Goal: Transaction & Acquisition: Obtain resource

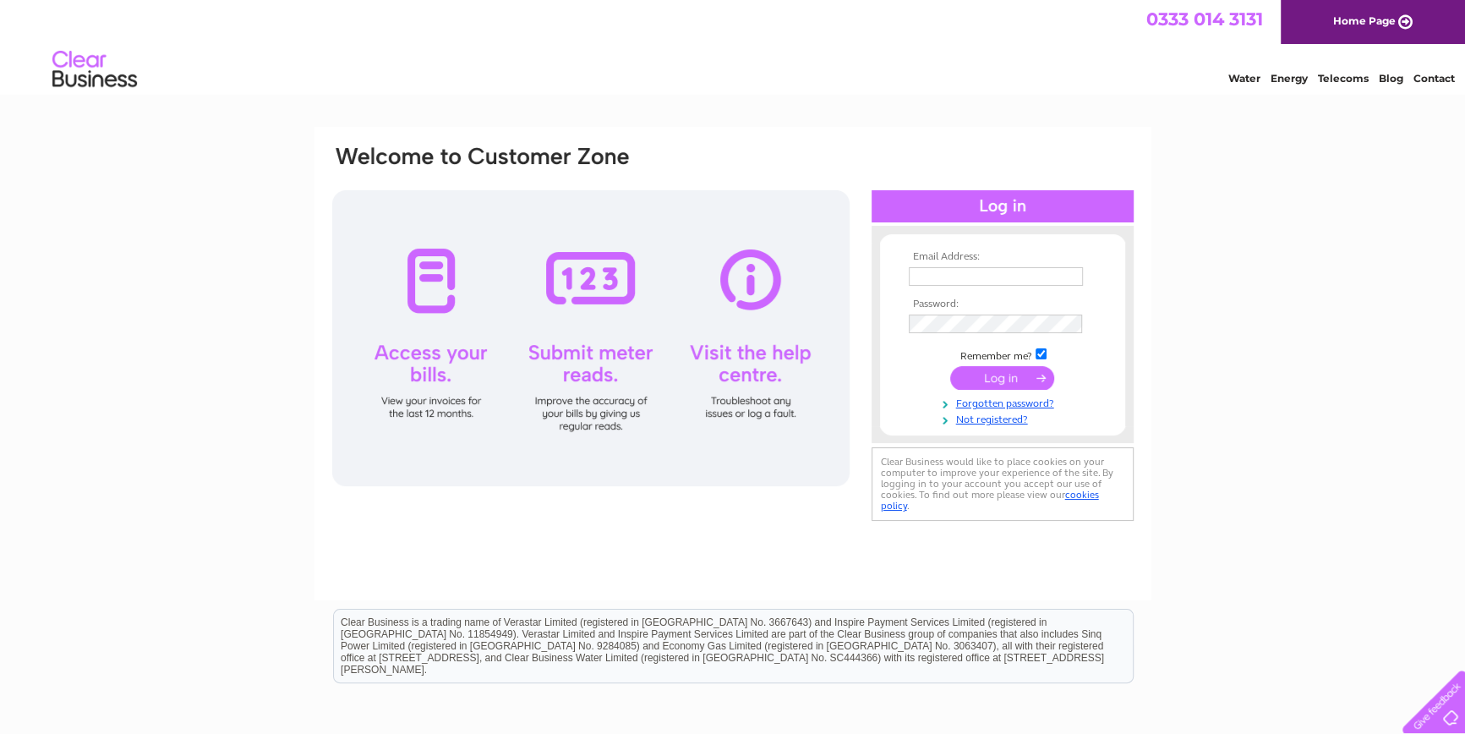
type input "[EMAIL_ADDRESS][DOMAIN_NAME]"
click at [1083, 349] on td "Remember me?" at bounding box center [1003, 354] width 196 height 17
click at [996, 374] on input "submit" at bounding box center [1002, 378] width 104 height 24
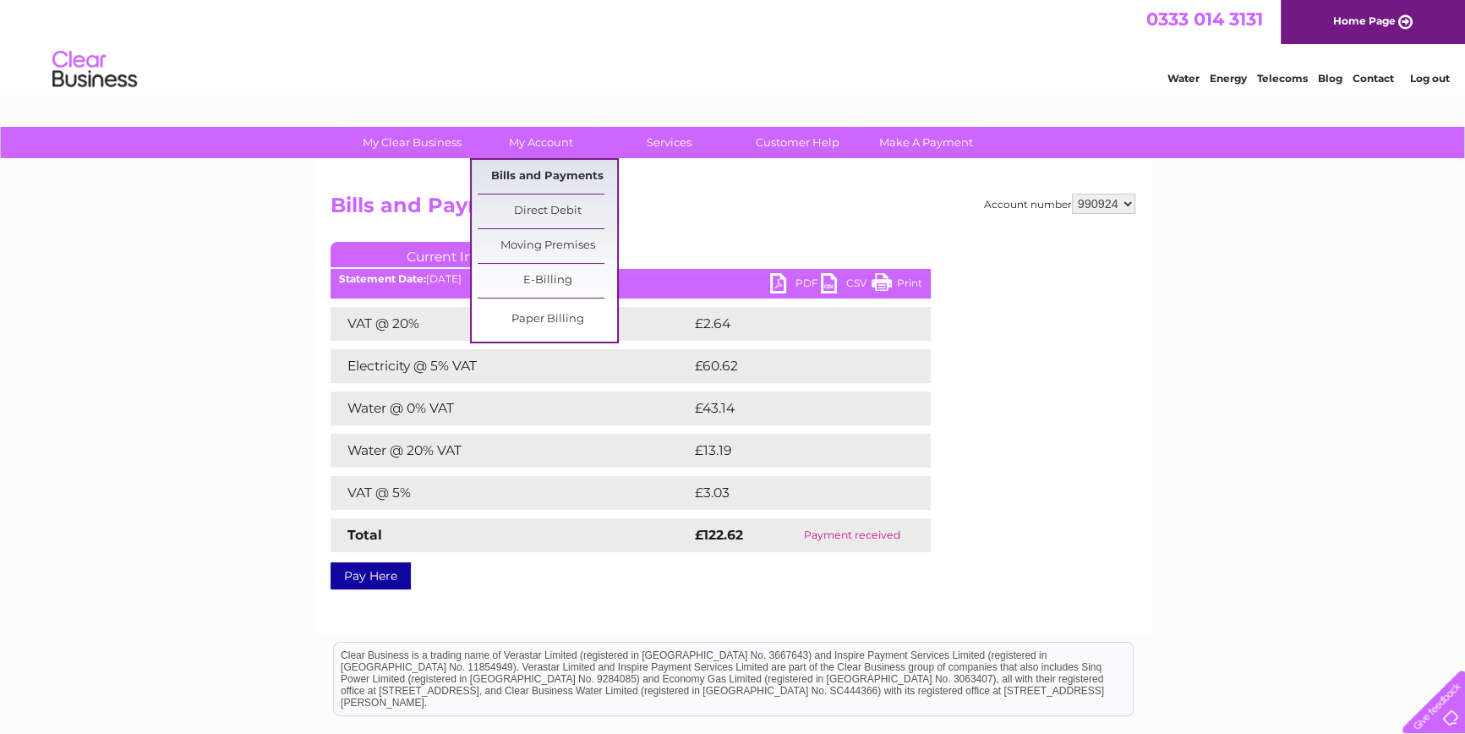
click at [533, 177] on link "Bills and Payments" at bounding box center [547, 177] width 139 height 34
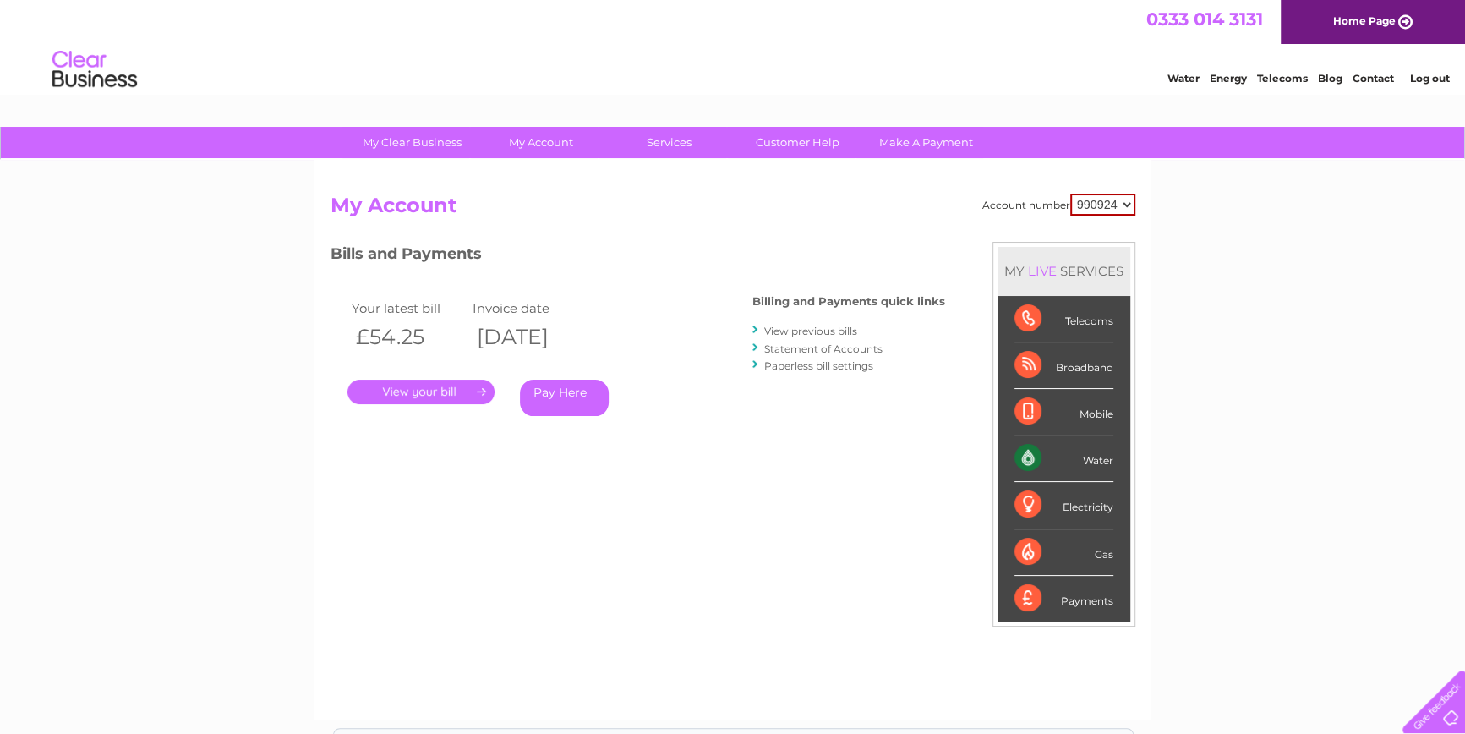
click at [429, 384] on link "." at bounding box center [420, 392] width 147 height 25
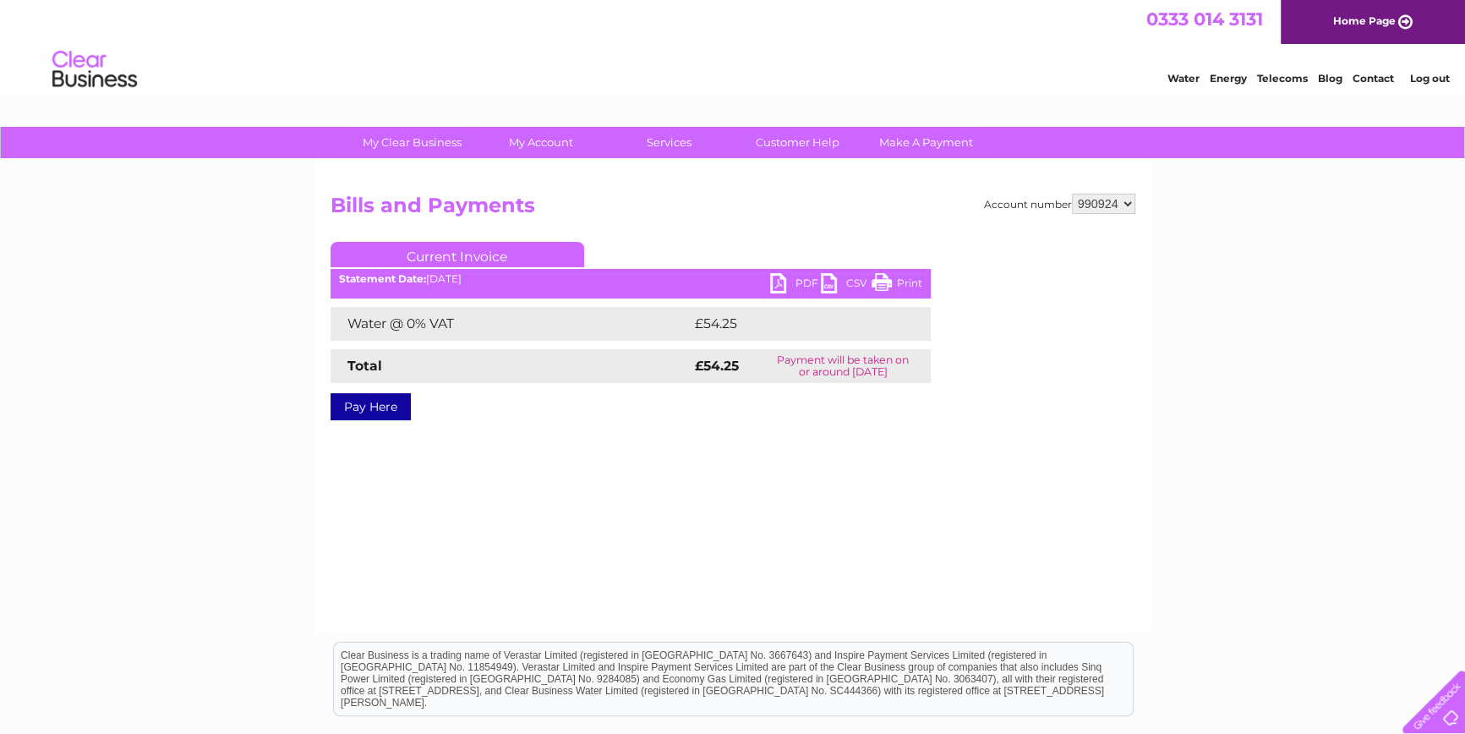
click at [795, 285] on link "PDF" at bounding box center [795, 285] width 51 height 25
